Goal: Book appointment/travel/reservation

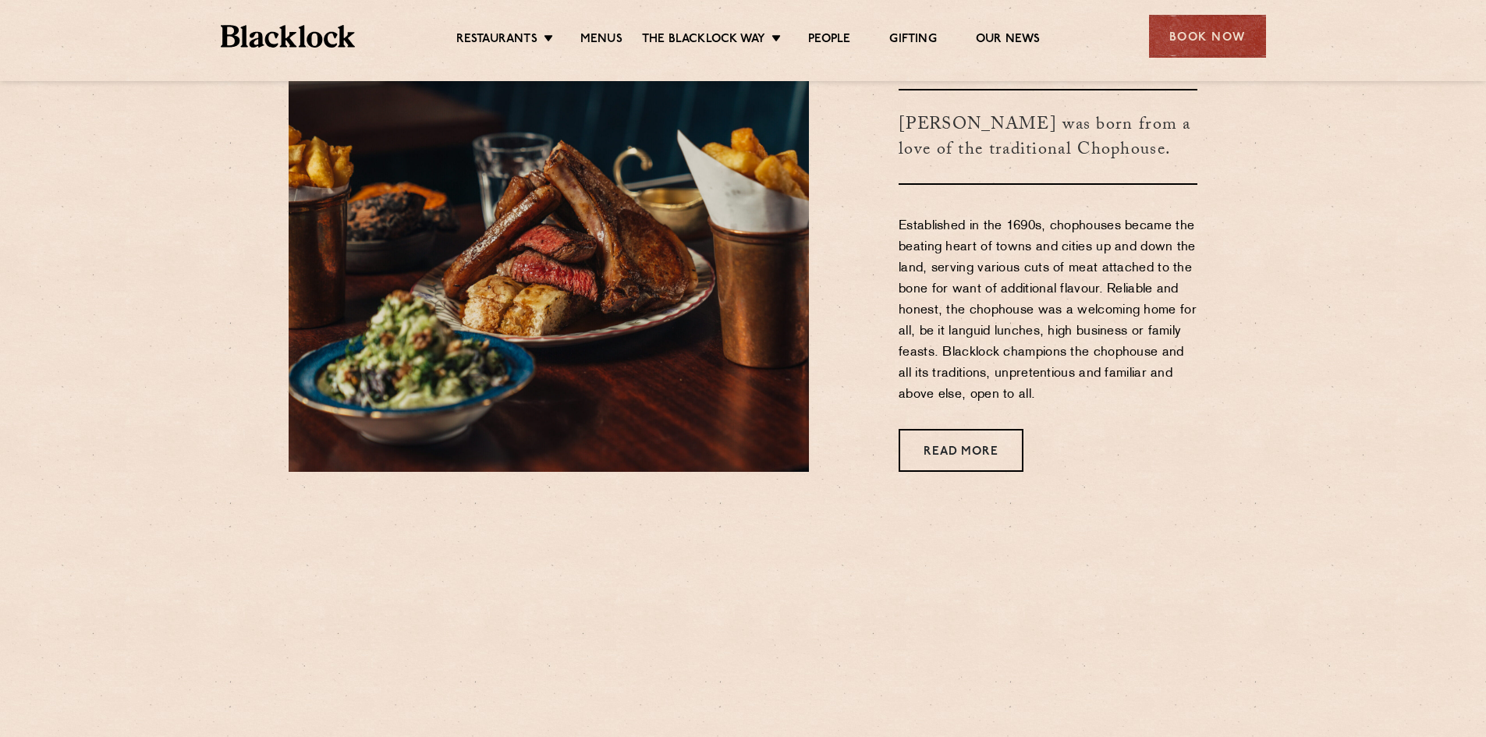
scroll to position [780, 0]
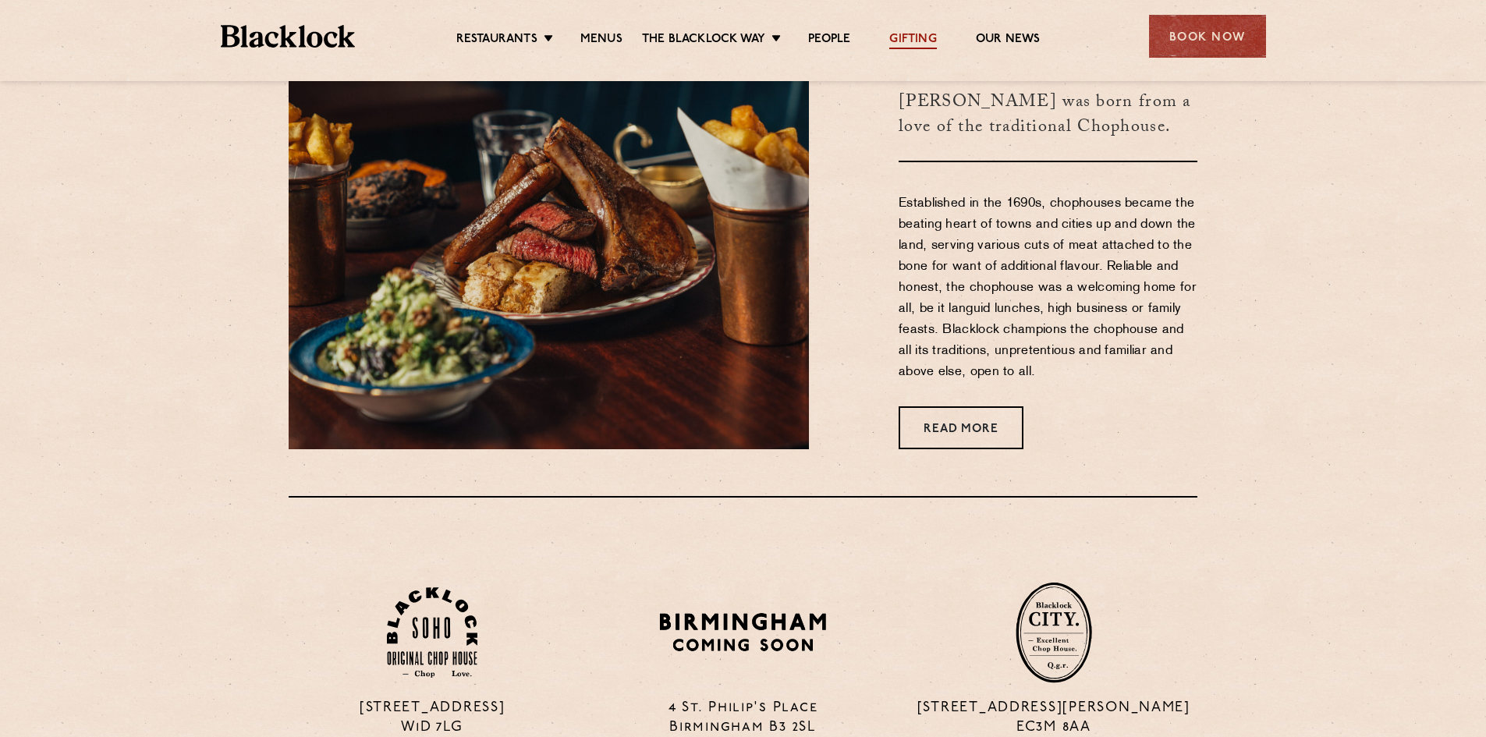
click at [914, 37] on link "Gifting" at bounding box center [913, 40] width 47 height 17
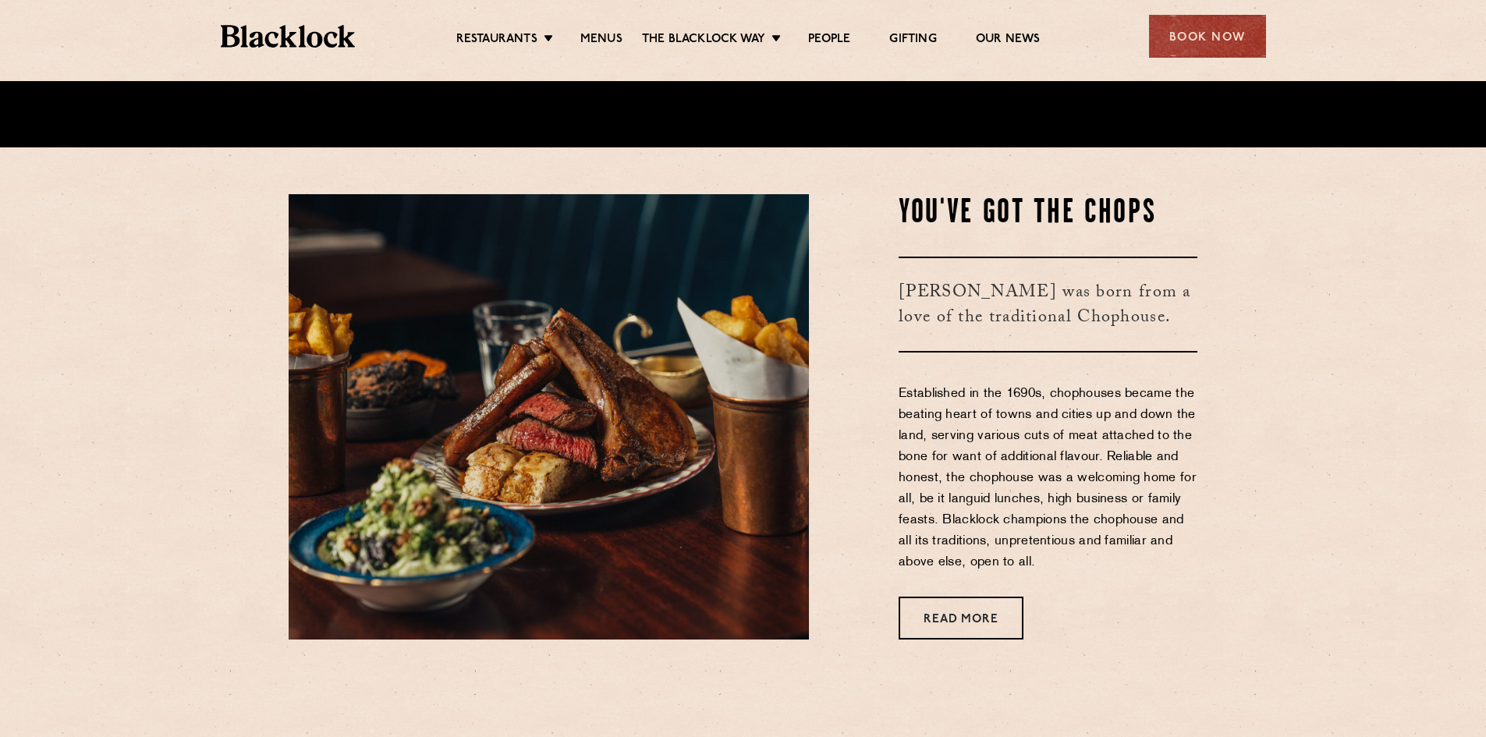
scroll to position [624, 0]
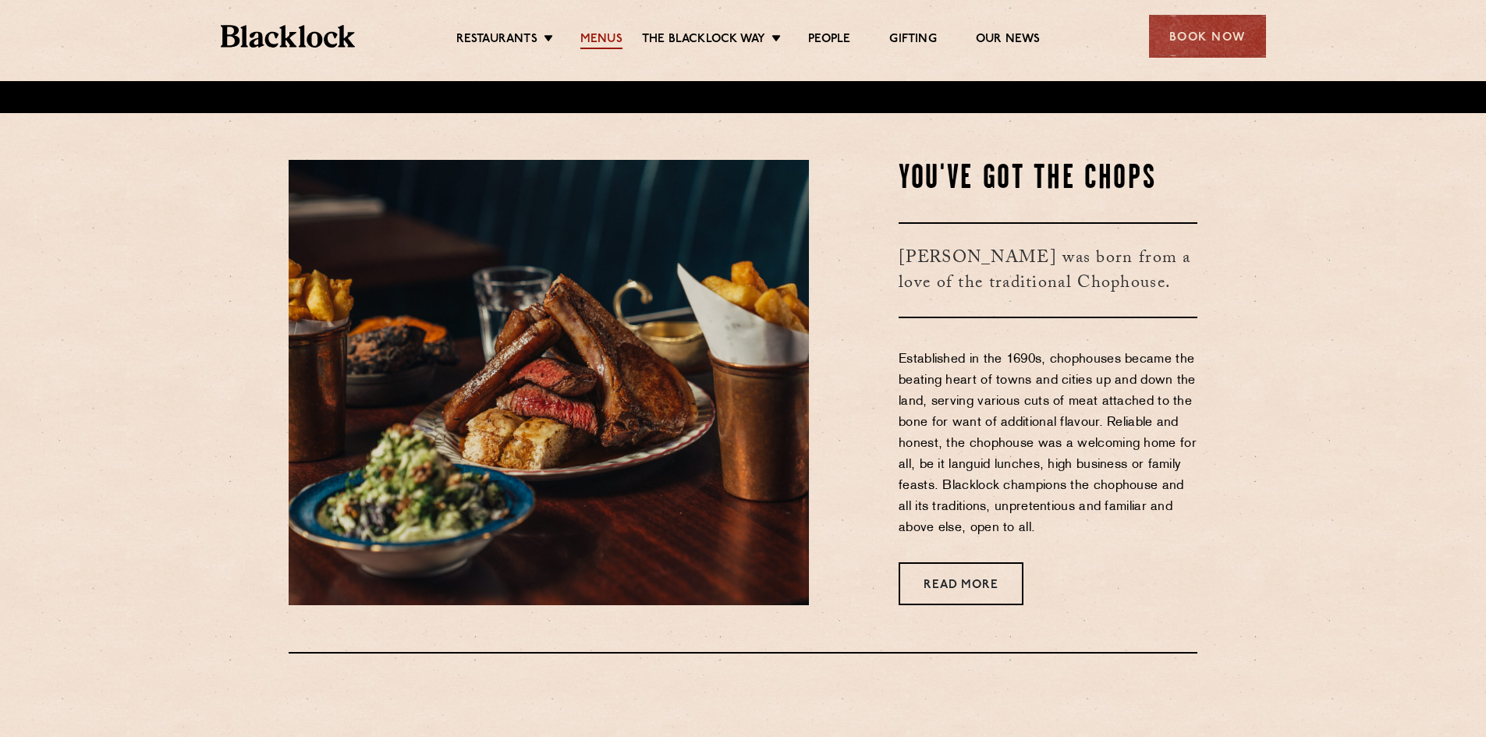
click at [603, 35] on link "Menus" at bounding box center [602, 40] width 42 height 17
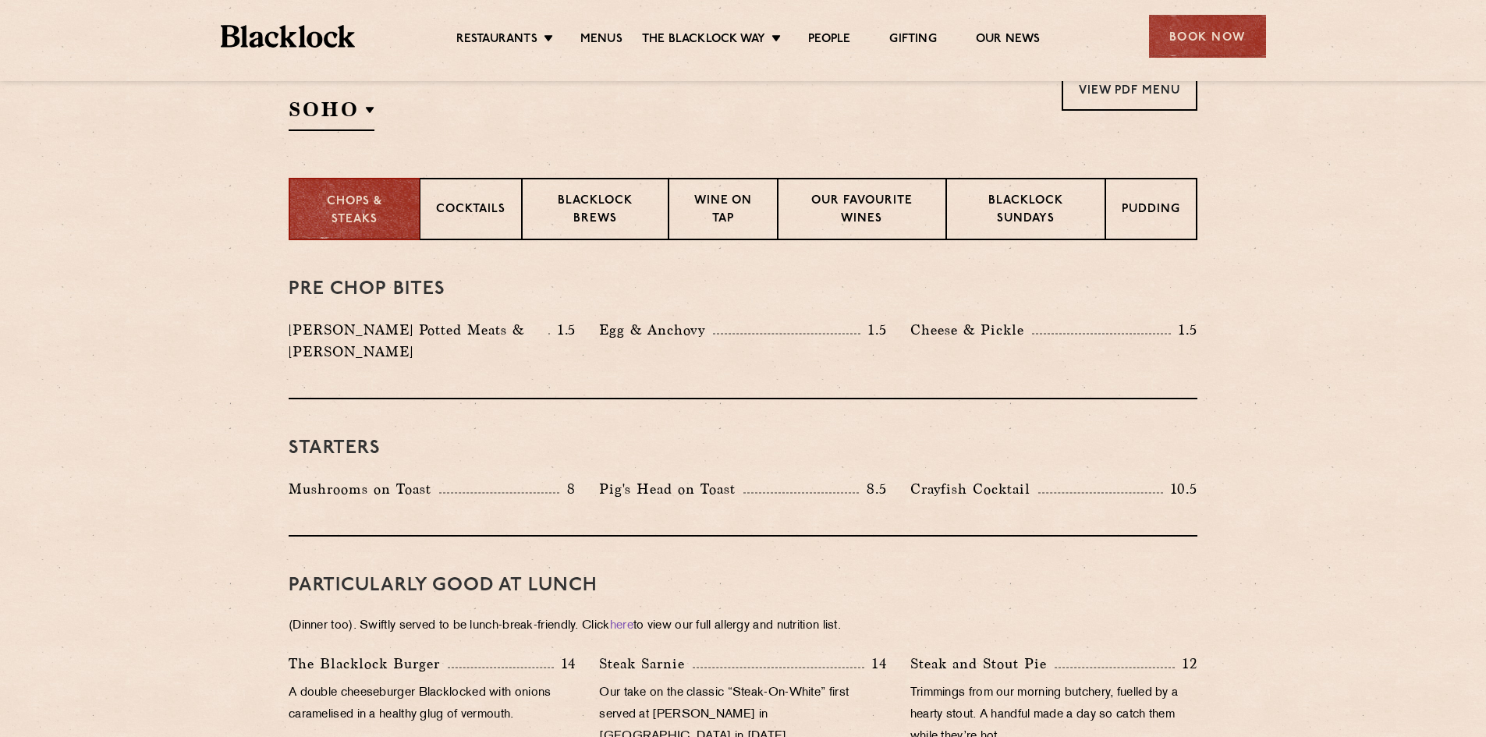
scroll to position [546, 0]
click at [469, 205] on p "Cocktails" at bounding box center [470, 210] width 69 height 20
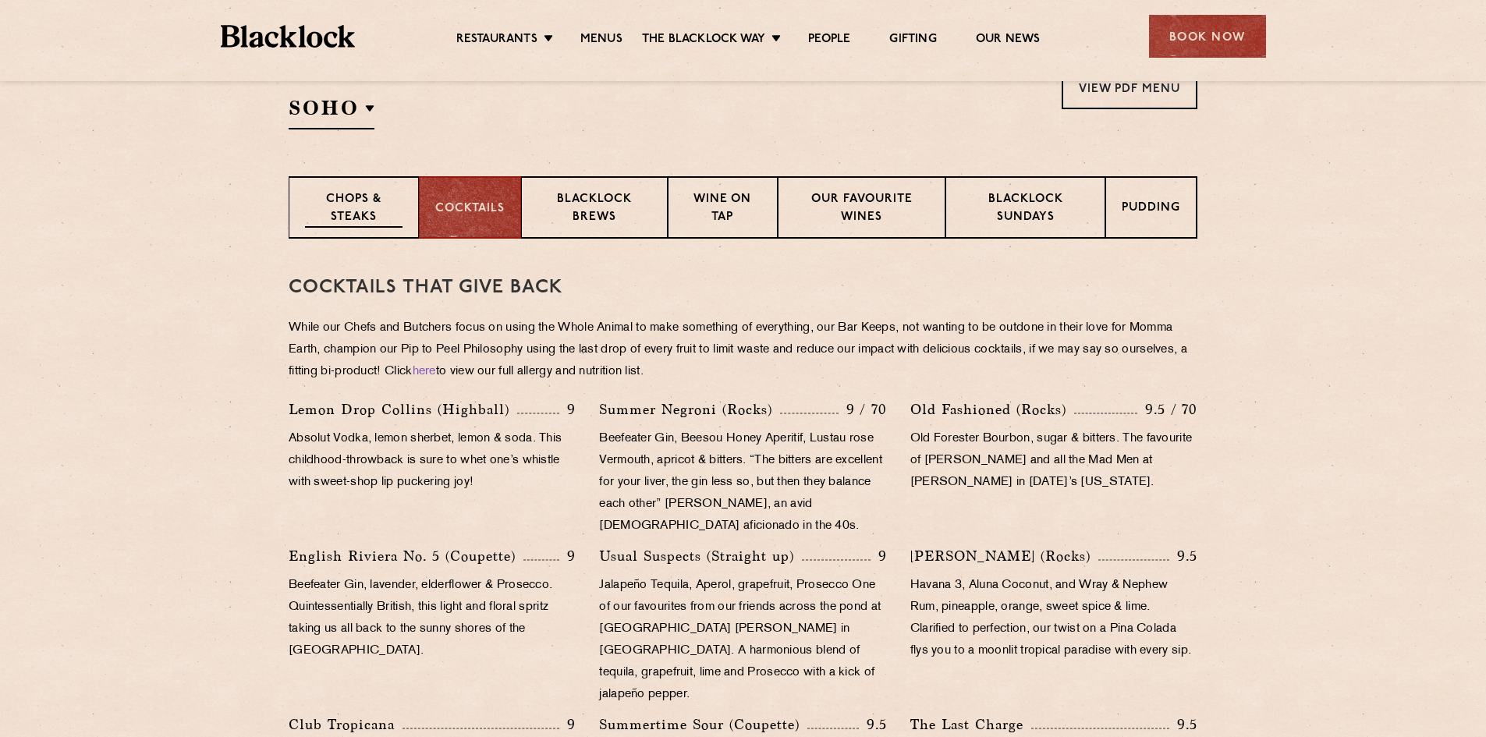
click at [377, 202] on p "Chops & Steaks" at bounding box center [354, 209] width 98 height 37
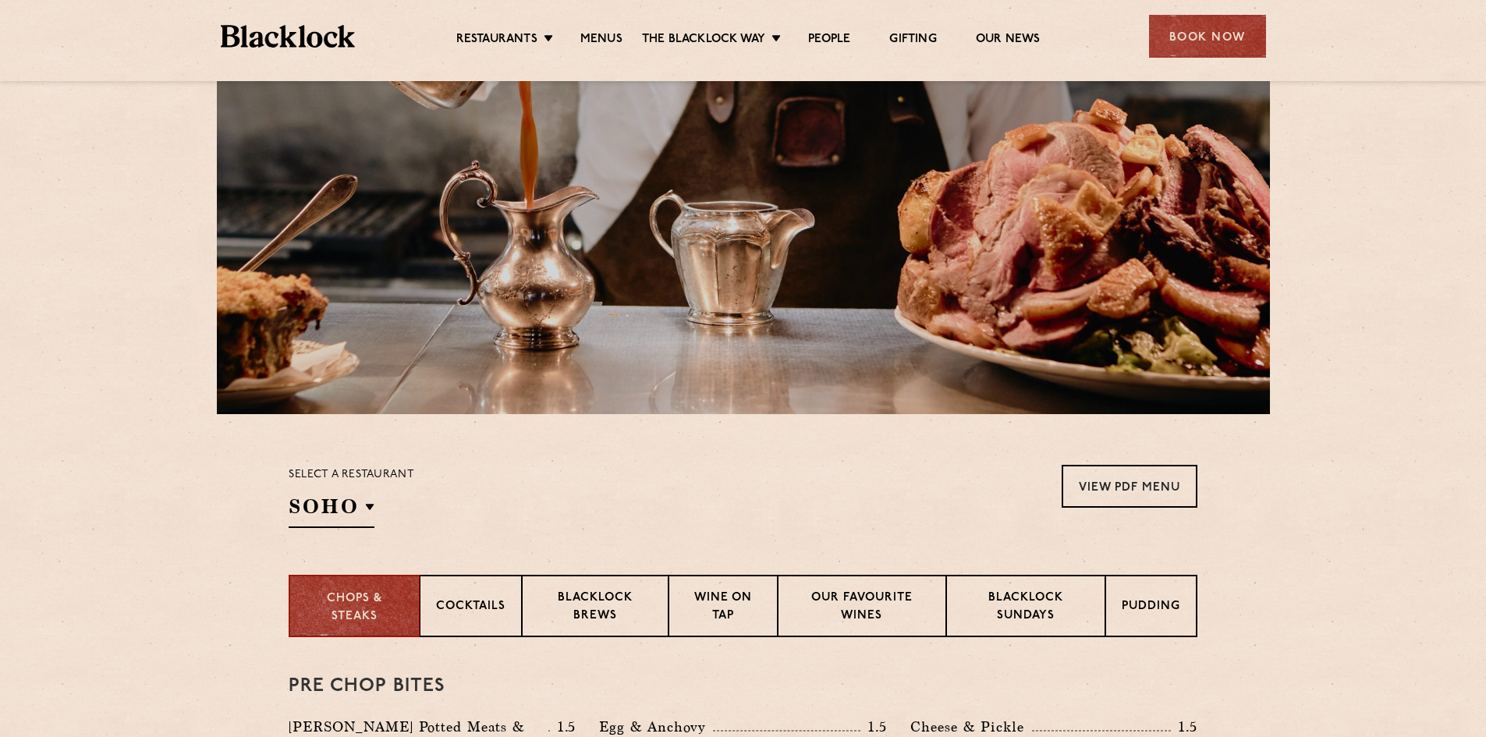
scroll to position [0, 0]
